Goal: Task Accomplishment & Management: Use online tool/utility

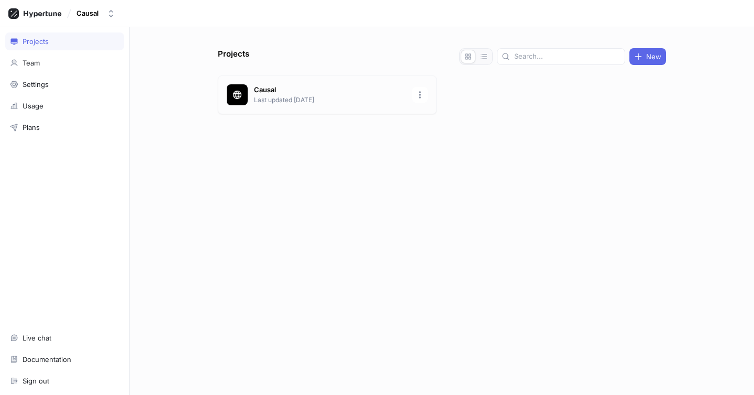
click at [354, 107] on div "Causal Last updated [DATE]" at bounding box center [327, 94] width 219 height 39
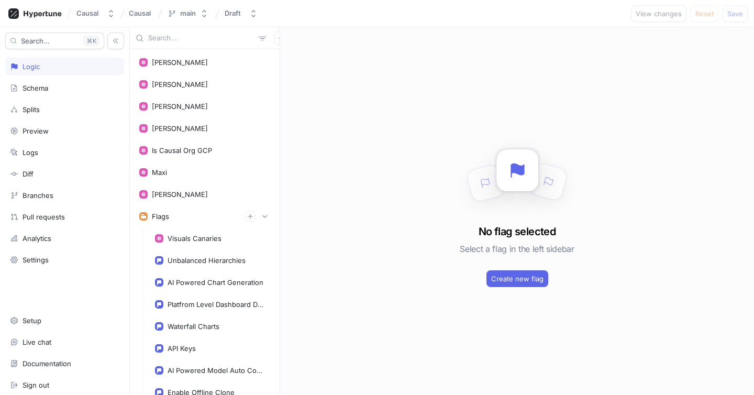
click at [177, 37] on input "text" at bounding box center [201, 38] width 106 height 10
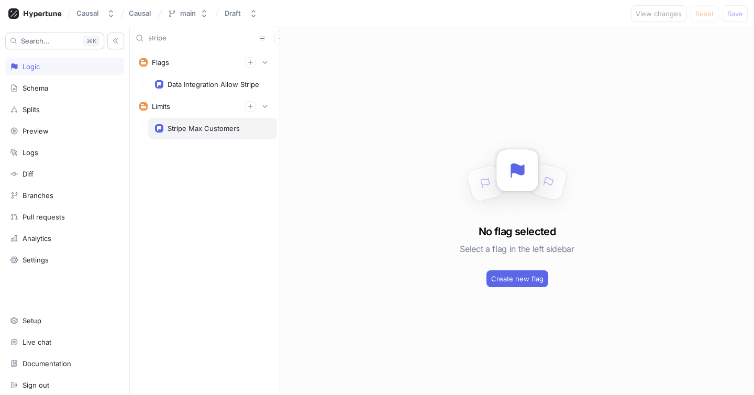
type input "stripe"
click at [184, 135] on div "Stripe Max Customers" at bounding box center [212, 128] width 129 height 21
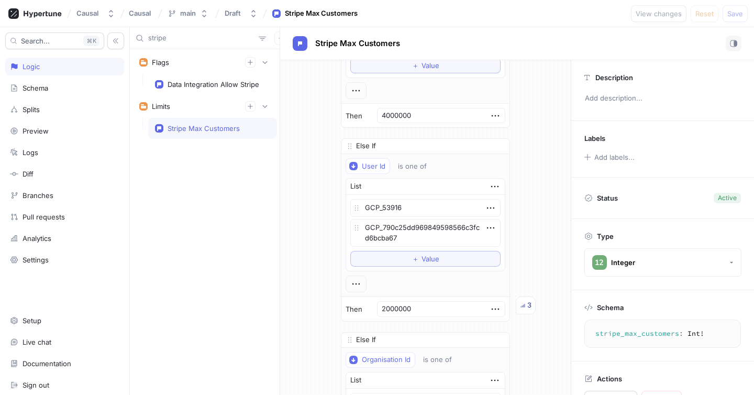
scroll to position [279, 0]
click at [413, 308] on input "2000000" at bounding box center [441, 307] width 128 height 16
type textarea "x"
type input "000000"
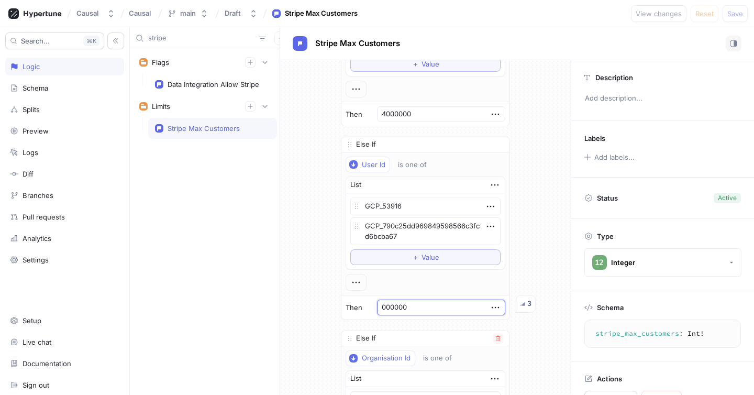
type textarea "x"
type input "3000000"
click at [287, 255] on div "If User Id is one of List GCP_27968 GCP_27284 To pick up a draggable item, pres…" at bounding box center [425, 172] width 290 height 782
click at [731, 14] on span "Save" at bounding box center [735, 13] width 16 height 6
type textarea "x"
